Goal: Transaction & Acquisition: Download file/media

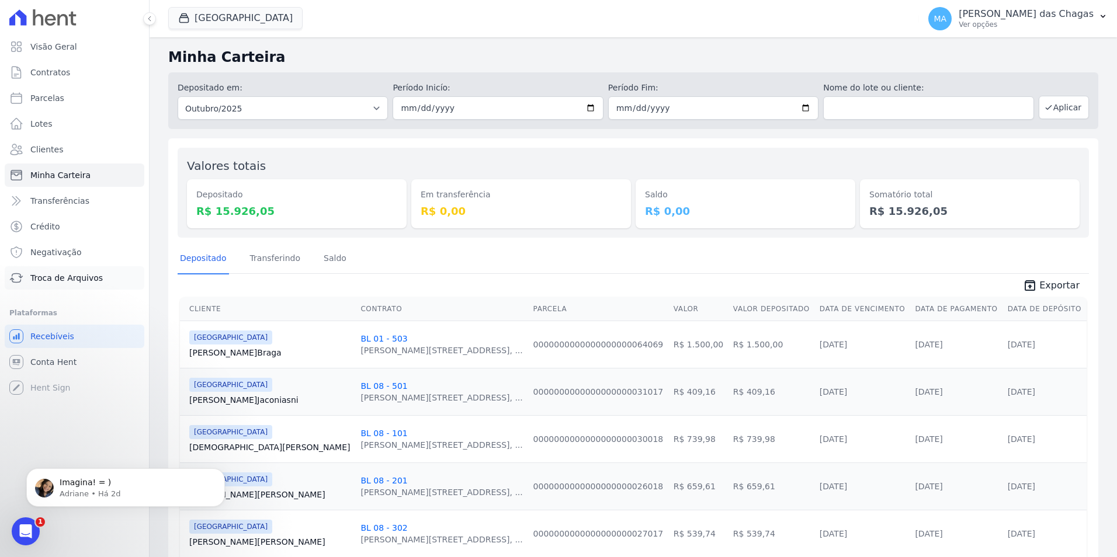
click at [83, 283] on span "Troca de Arquivos" at bounding box center [66, 278] width 72 height 12
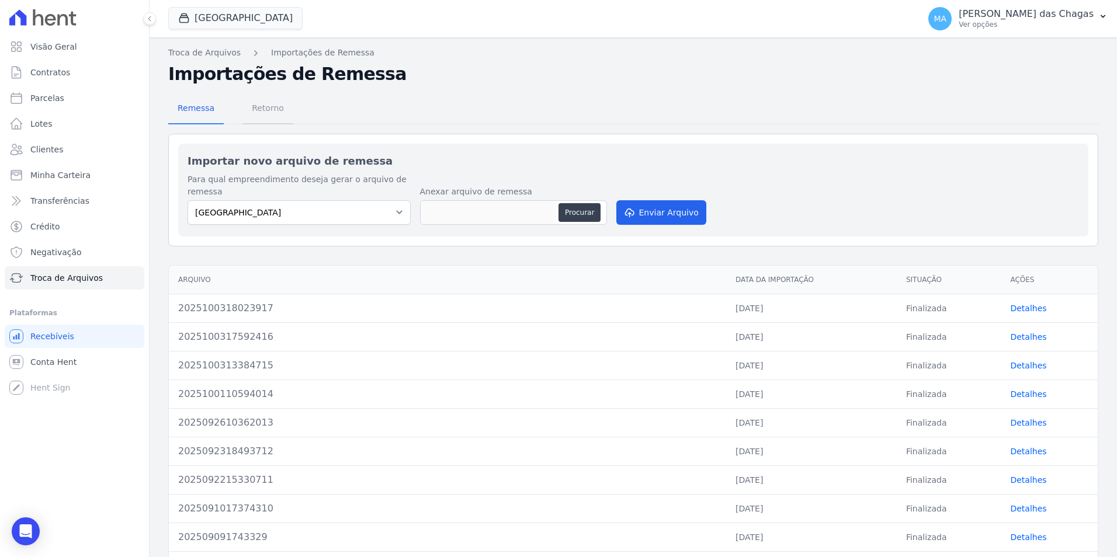
click at [246, 112] on span "Retorno" at bounding box center [268, 107] width 46 height 23
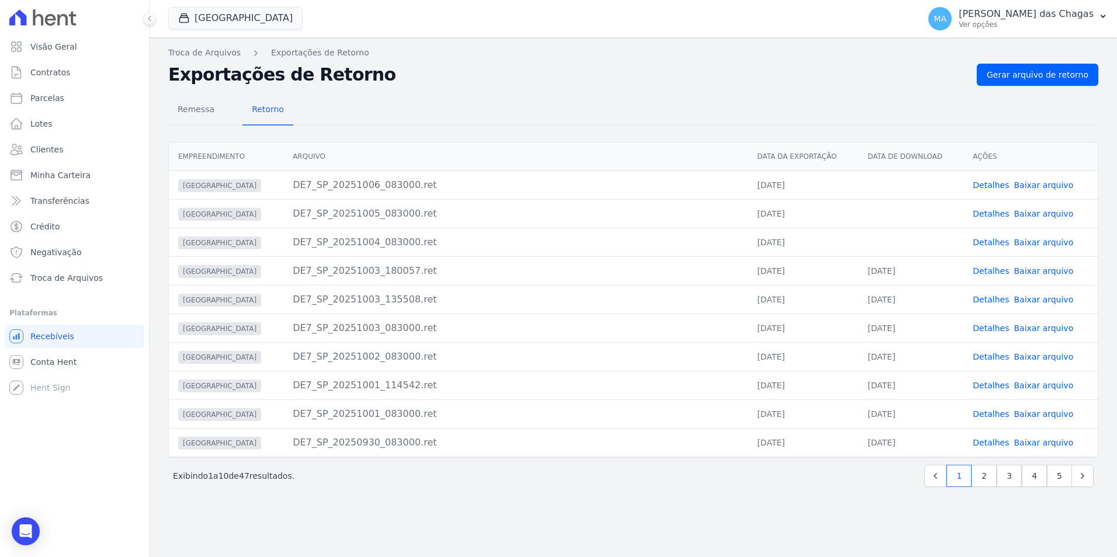
drag, startPoint x: 875, startPoint y: 178, endPoint x: 896, endPoint y: 237, distance: 61.9
click at [876, 180] on td at bounding box center [910, 185] width 105 height 29
click at [896, 237] on td at bounding box center [910, 242] width 105 height 29
click at [1037, 240] on link "Baixar arquivo" at bounding box center [1044, 242] width 60 height 9
click at [1078, 192] on td "Detalhes Baixar arquivo" at bounding box center [1030, 185] width 134 height 29
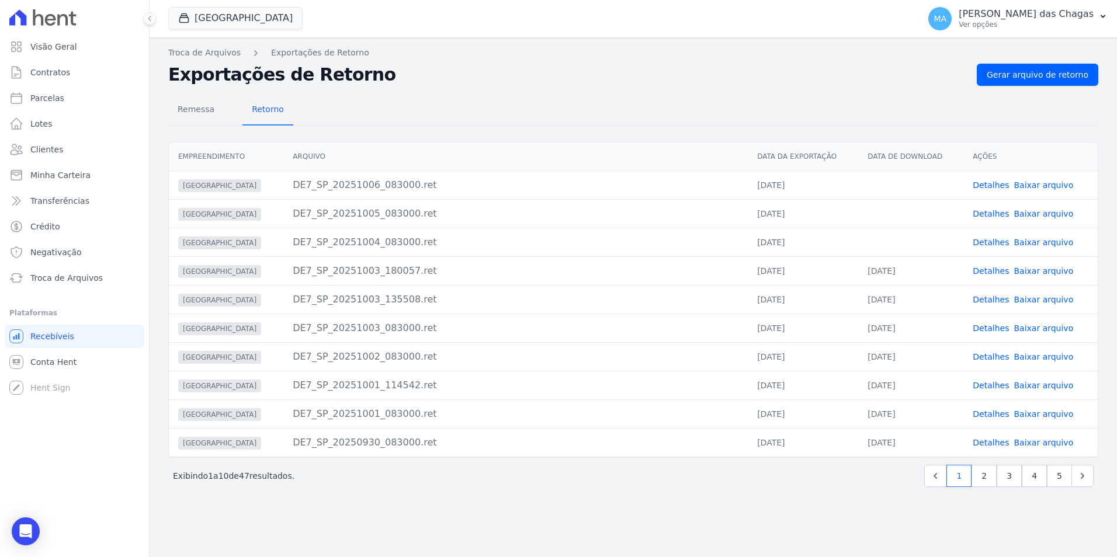
click at [1044, 214] on link "Baixar arquivo" at bounding box center [1044, 213] width 60 height 9
click at [1096, 153] on th "Ações" at bounding box center [1030, 157] width 134 height 29
click at [1036, 182] on link "Baixar arquivo" at bounding box center [1044, 185] width 60 height 9
click at [588, 190] on div "DE7_SP_20251006_083000.ret" at bounding box center [516, 185] width 446 height 14
click at [892, 216] on td at bounding box center [910, 213] width 105 height 29
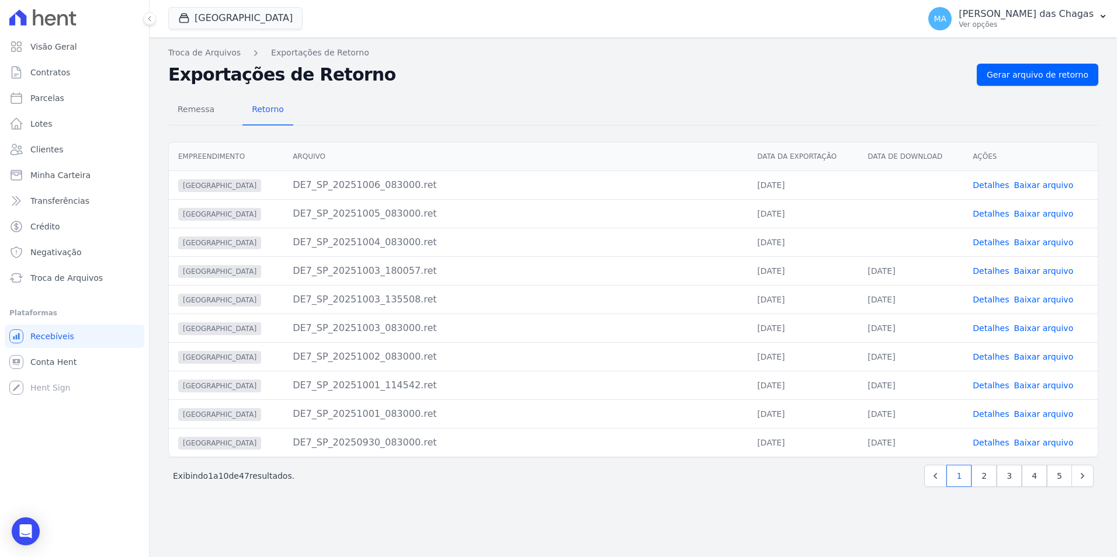
click at [487, 112] on div "Remessa Retorno" at bounding box center [633, 110] width 930 height 30
